Goal: Information Seeking & Learning: Find contact information

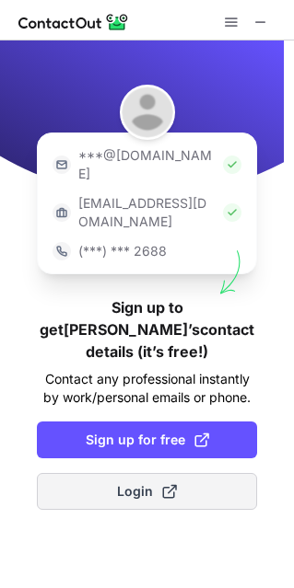
click at [153, 483] on span "Login" at bounding box center [147, 492] width 60 height 18
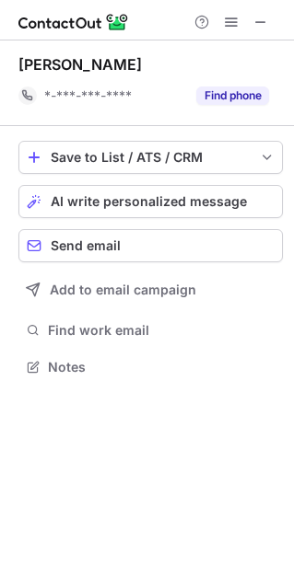
scroll to position [355, 294]
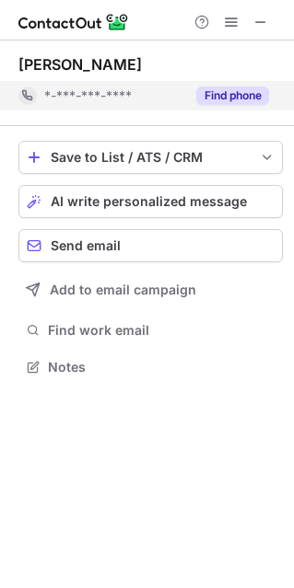
click at [80, 85] on div "*-***-***-****" at bounding box center [101, 95] width 167 height 29
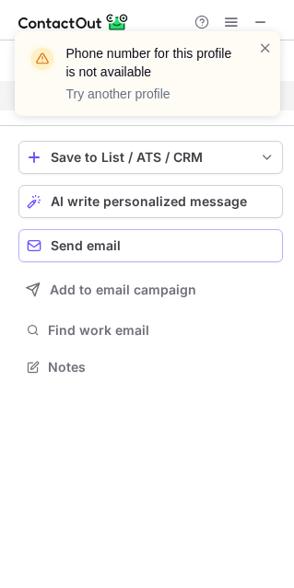
click at [118, 242] on span "Send email" at bounding box center [86, 246] width 70 height 15
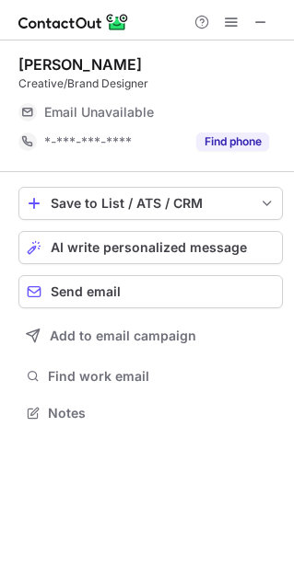
scroll to position [400, 294]
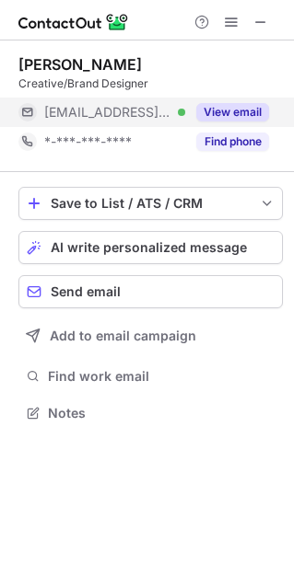
click at [98, 115] on span "***@163.com" at bounding box center [107, 112] width 127 height 17
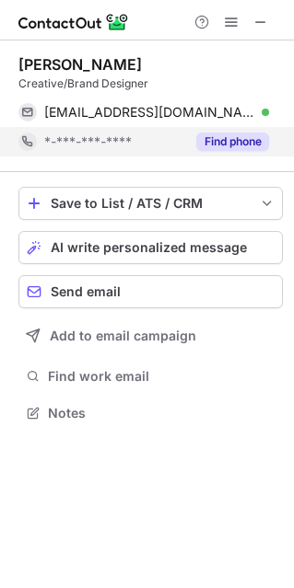
click at [95, 139] on span "*-***-***-****" at bounding box center [87, 142] width 87 height 17
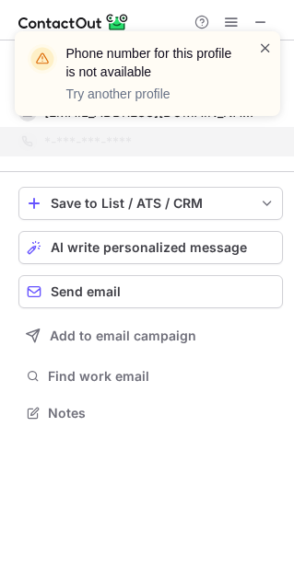
click at [264, 48] on span at bounding box center [265, 48] width 15 height 18
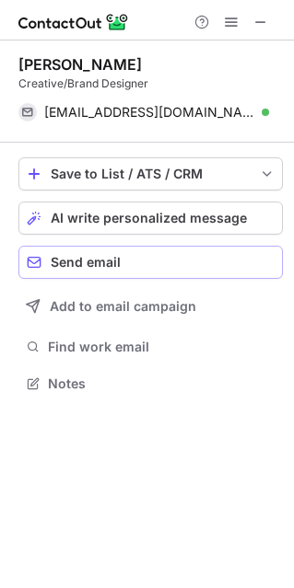
scroll to position [370, 294]
click at [105, 263] on span "Send email" at bounding box center [86, 262] width 70 height 15
click at [124, 437] on div "Leah Ma Creative/Brand Designer mc961007@163.com Verified Send email Copy Save …" at bounding box center [147, 315] width 294 height 548
click at [25, 69] on div "Leah Ma" at bounding box center [79, 64] width 123 height 18
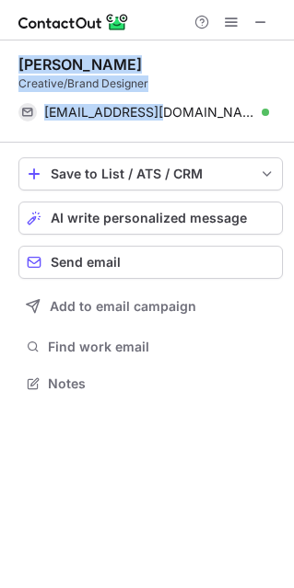
drag, startPoint x: 25, startPoint y: 69, endPoint x: 155, endPoint y: 95, distance: 132.4
click at [155, 96] on div "Leah Ma Creative/Brand Designer mc961007@163.com Verified Send email Copy" at bounding box center [150, 91] width 264 height 72
copy div "Leah Ma Creative/Brand Designer mc961007@163.com"
click at [259, 15] on span at bounding box center [260, 22] width 15 height 15
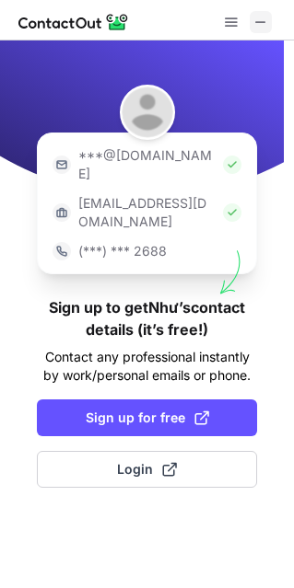
click at [267, 16] on span at bounding box center [260, 22] width 15 height 15
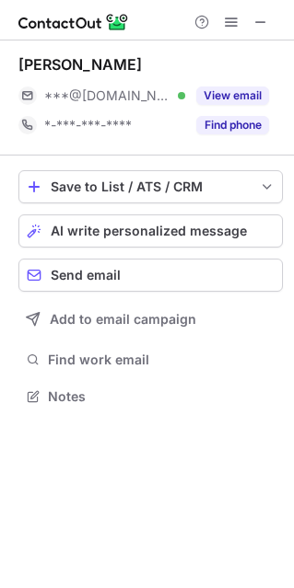
scroll to position [384, 294]
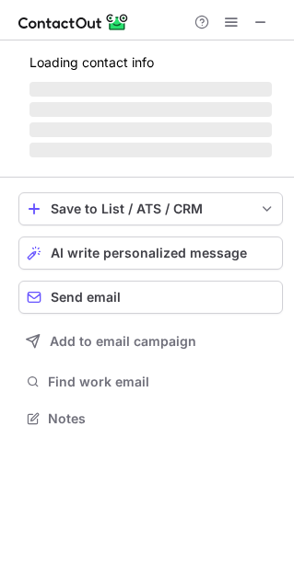
scroll to position [400, 294]
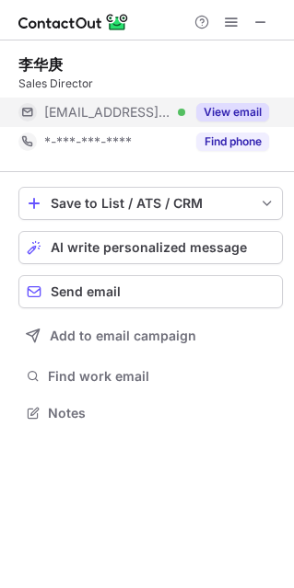
click at [85, 104] on span "[EMAIL_ADDRESS][DOMAIN_NAME]" at bounding box center [107, 112] width 127 height 17
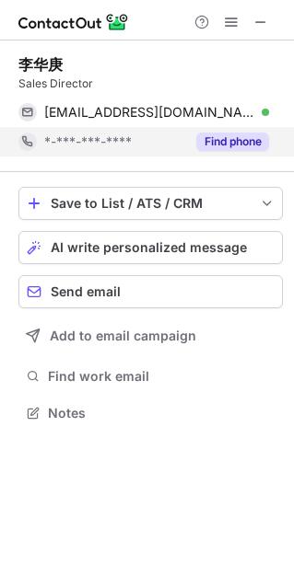
click at [83, 134] on span "*-***-***-****" at bounding box center [87, 142] width 87 height 17
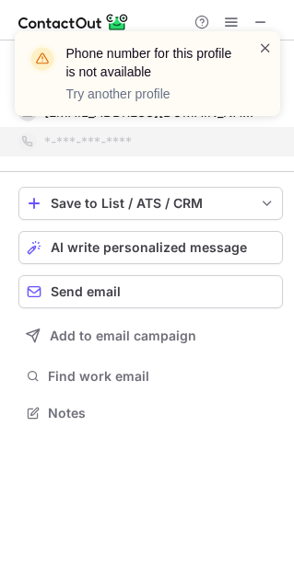
click at [263, 42] on span at bounding box center [265, 48] width 15 height 18
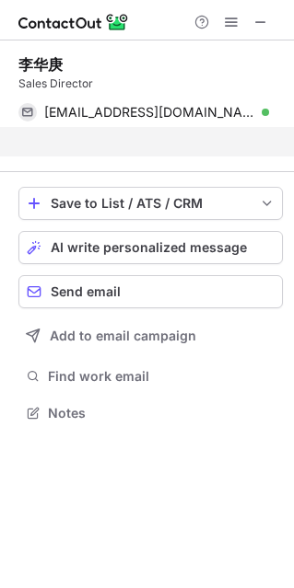
scroll to position [370, 294]
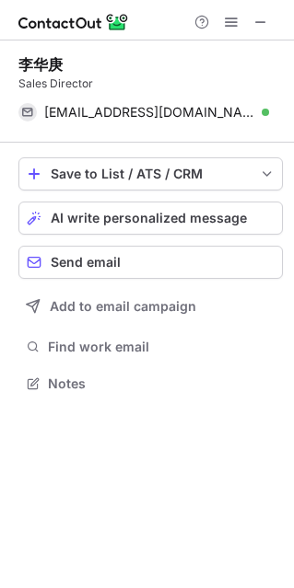
click at [18, 49] on div "李华庚 Sales Director lihuageng140102@163.com Verified Send email Copy" at bounding box center [150, 92] width 264 height 102
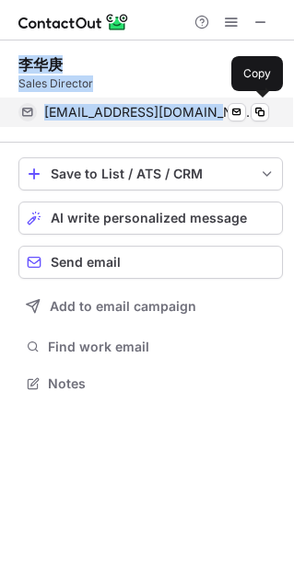
drag, startPoint x: 18, startPoint y: 49, endPoint x: 195, endPoint y: 117, distance: 189.5
click at [195, 117] on div "李华庚 Sales Director lihuageng140102@163.com Verified Send email Copy" at bounding box center [150, 92] width 264 height 102
copy div "李华庚 Sales Director lihuageng140102@163.com"
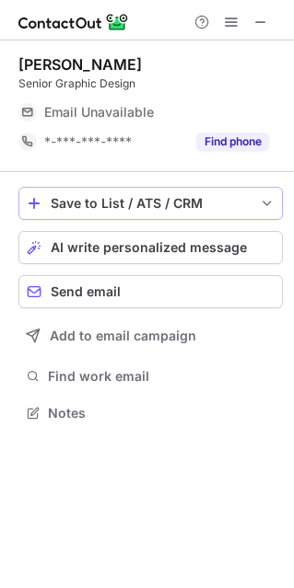
scroll to position [400, 294]
